Goal: Information Seeking & Learning: Learn about a topic

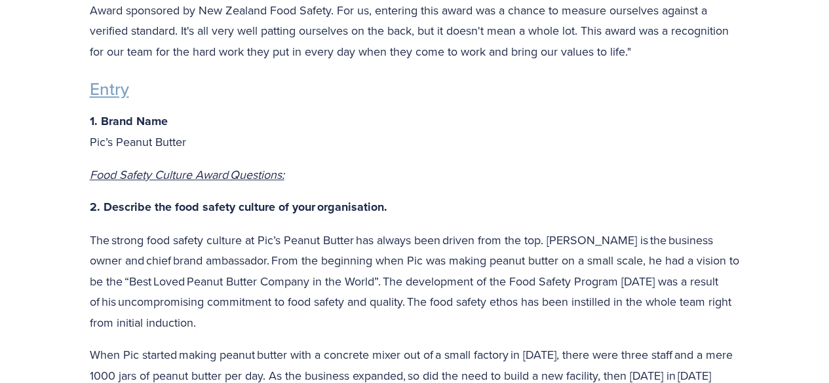
scroll to position [778, 0]
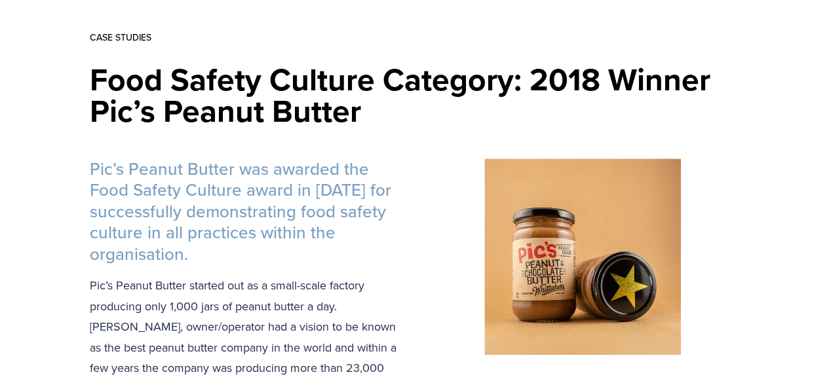
scroll to position [259, 0]
